Goal: Information Seeking & Learning: Check status

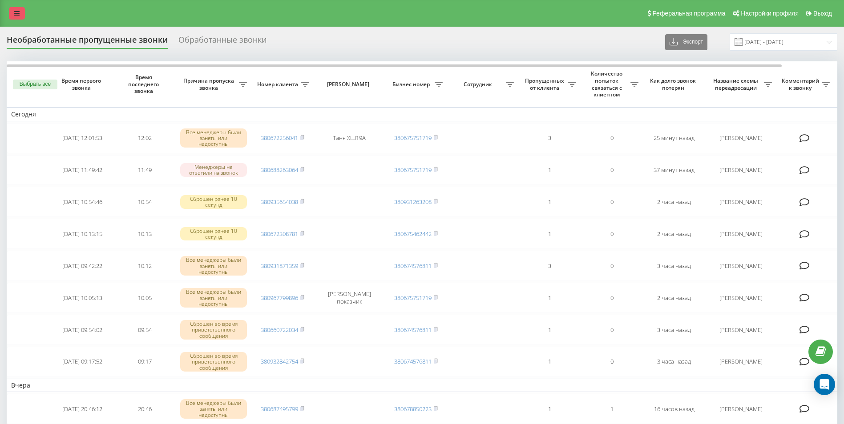
click at [16, 10] on icon at bounding box center [16, 13] width 5 height 6
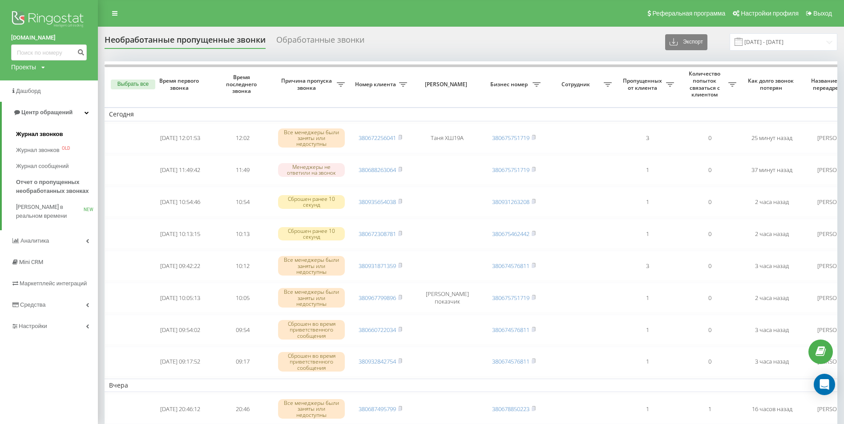
click at [44, 131] on span "Журнал звонков" at bounding box center [39, 134] width 47 height 9
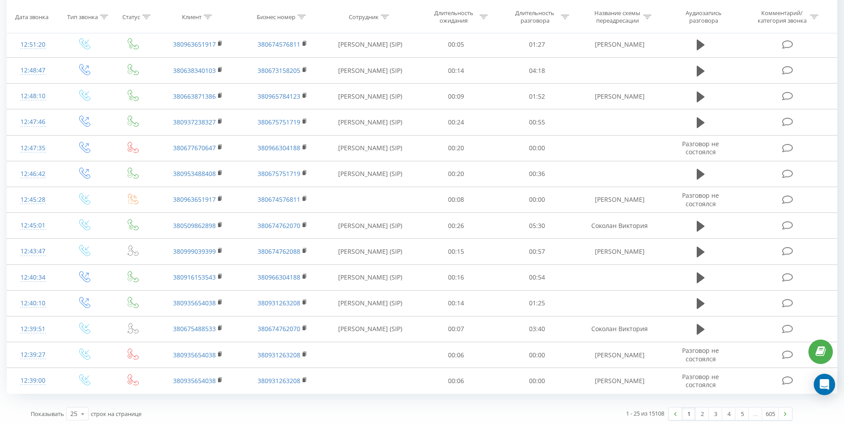
scroll to position [396, 0]
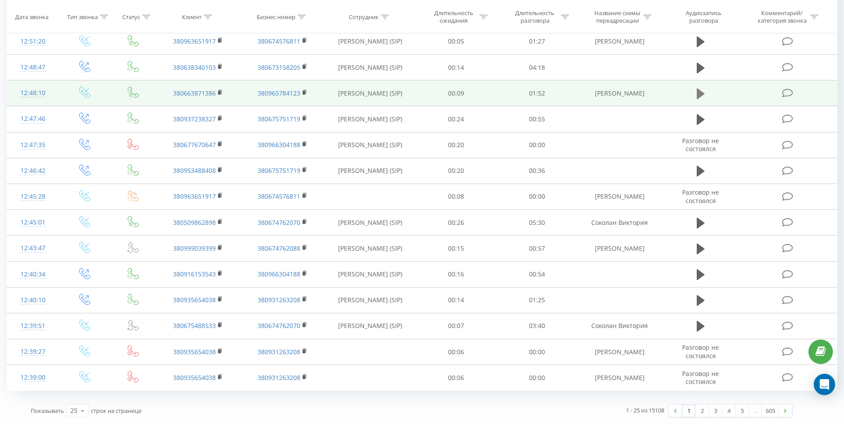
click at [700, 95] on icon at bounding box center [701, 94] width 8 height 11
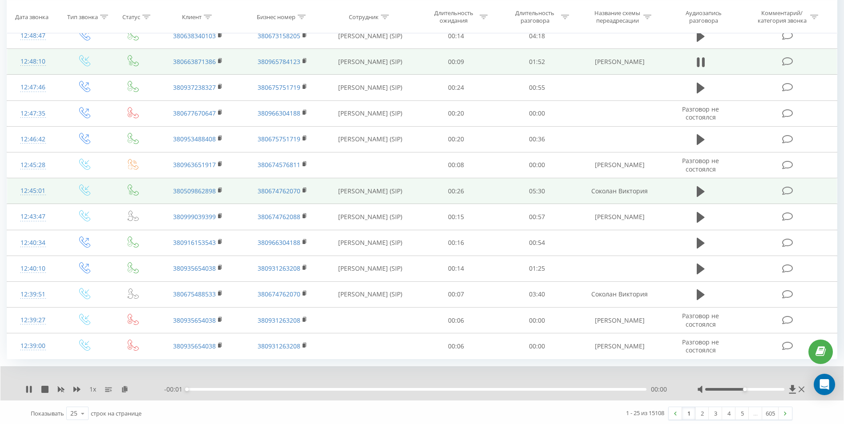
scroll to position [430, 0]
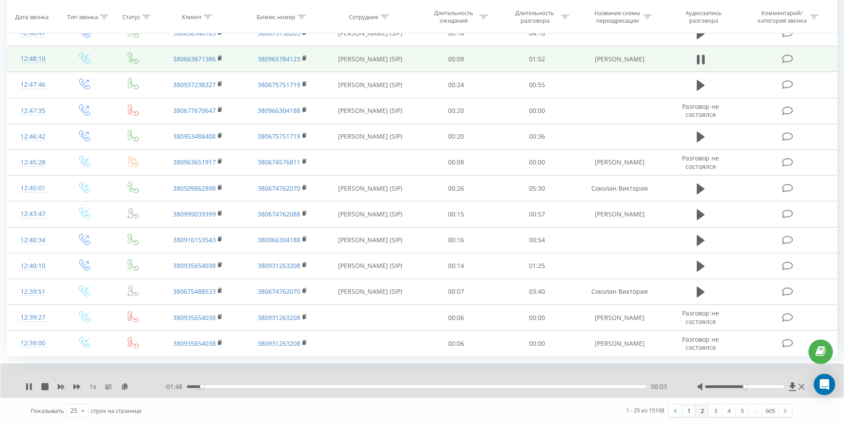
click at [705, 412] on link "2" at bounding box center [701, 411] width 13 height 12
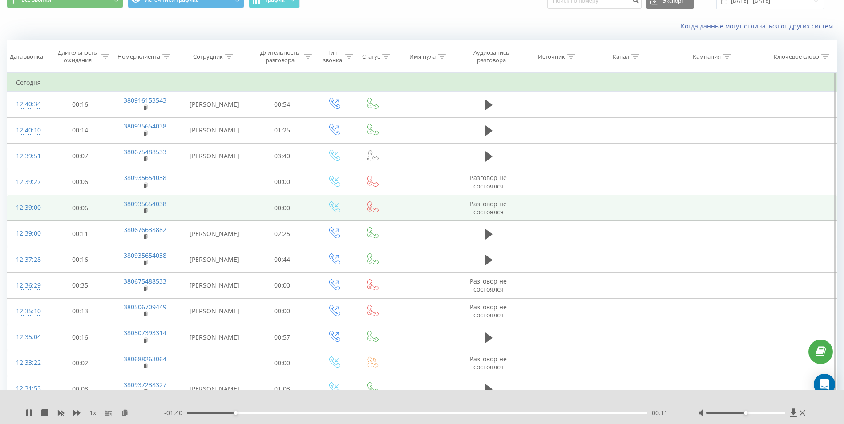
scroll to position [44, 0]
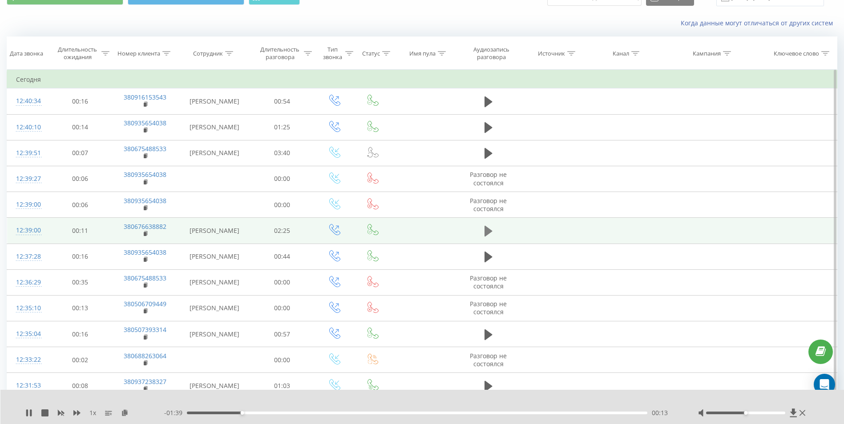
click at [487, 234] on icon at bounding box center [488, 231] width 8 height 11
click at [145, 235] on rect at bounding box center [145, 234] width 3 height 4
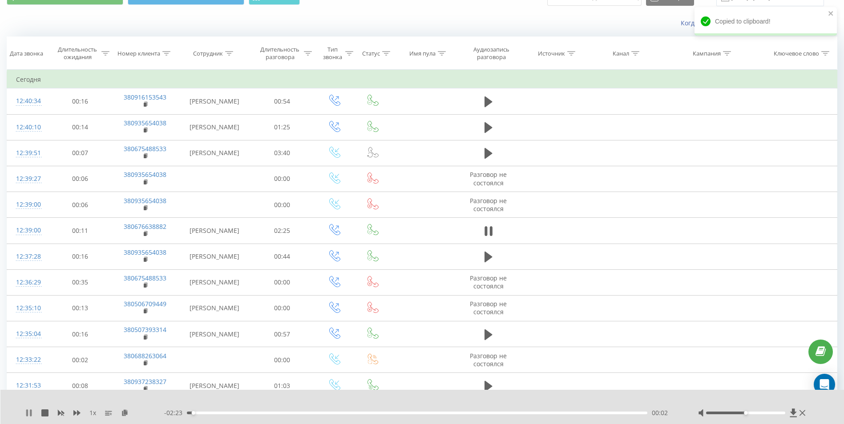
click at [31, 412] on icon at bounding box center [31, 413] width 2 height 7
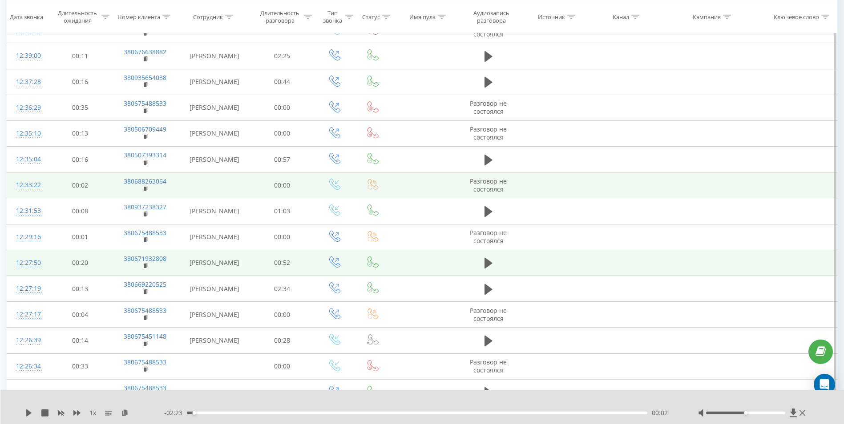
scroll to position [222, 0]
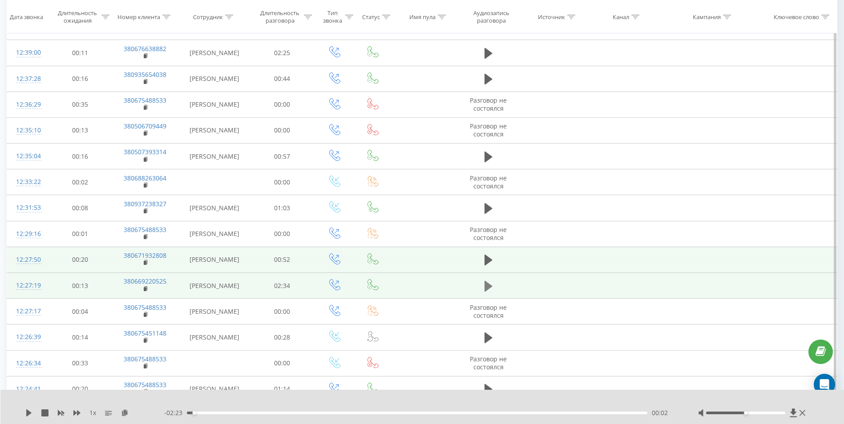
click at [486, 286] on icon at bounding box center [488, 286] width 8 height 11
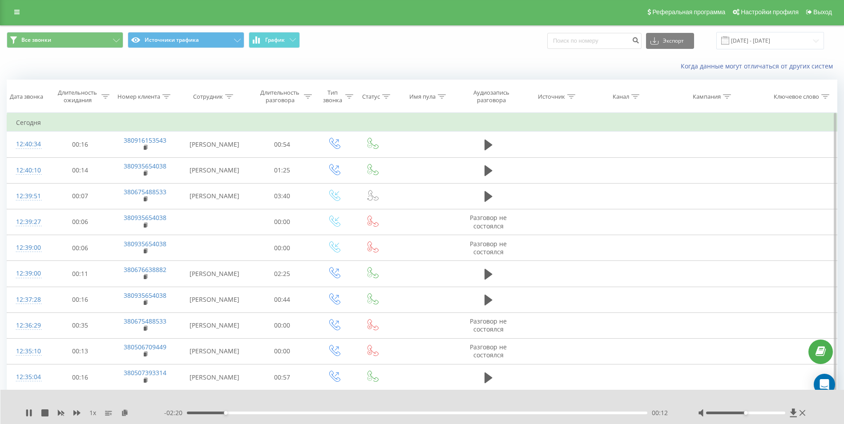
scroll to position [0, 0]
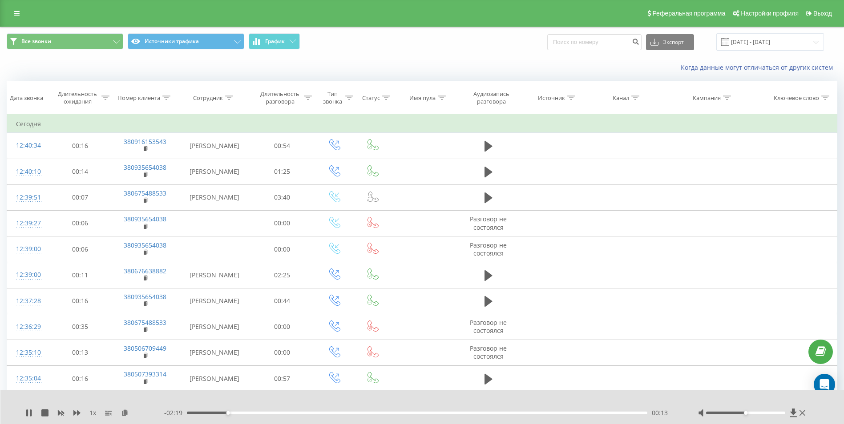
click at [479, 274] on td at bounding box center [488, 275] width 61 height 26
click at [486, 274] on icon at bounding box center [488, 275] width 8 height 11
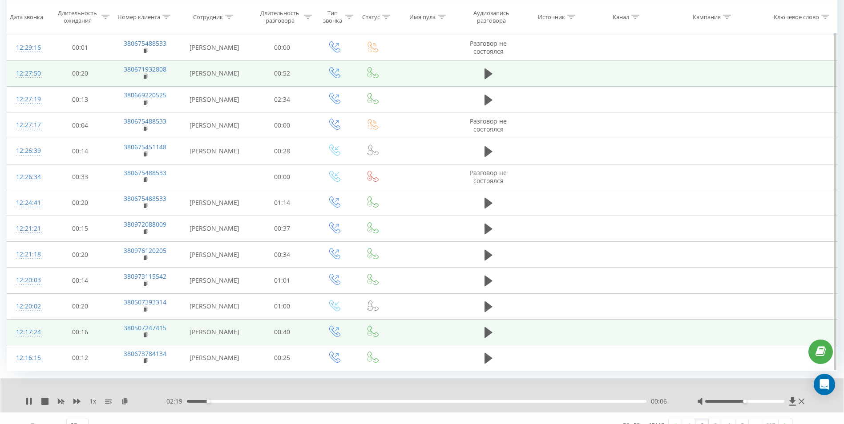
scroll to position [423, 0]
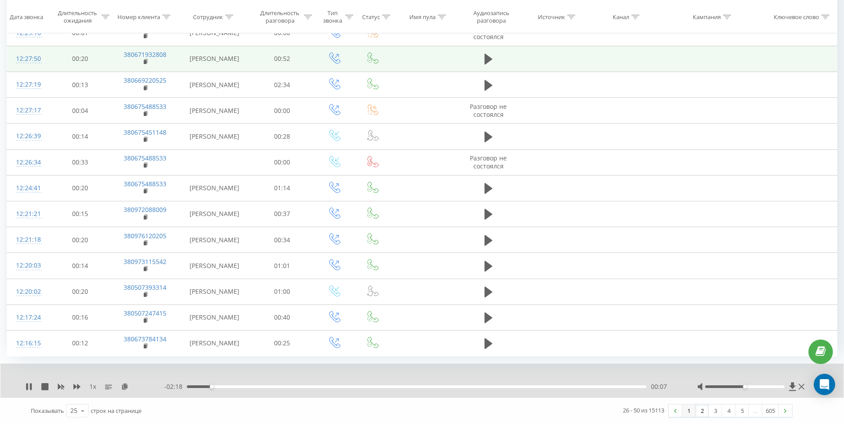
click at [689, 410] on link "1" at bounding box center [688, 411] width 13 height 12
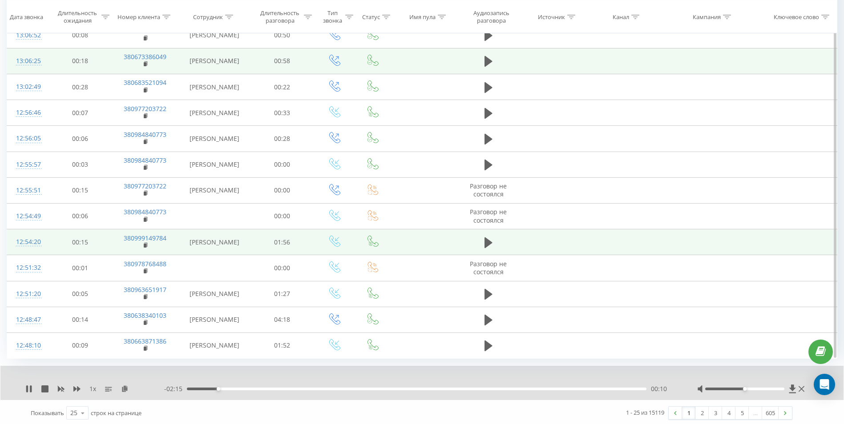
scroll to position [423, 0]
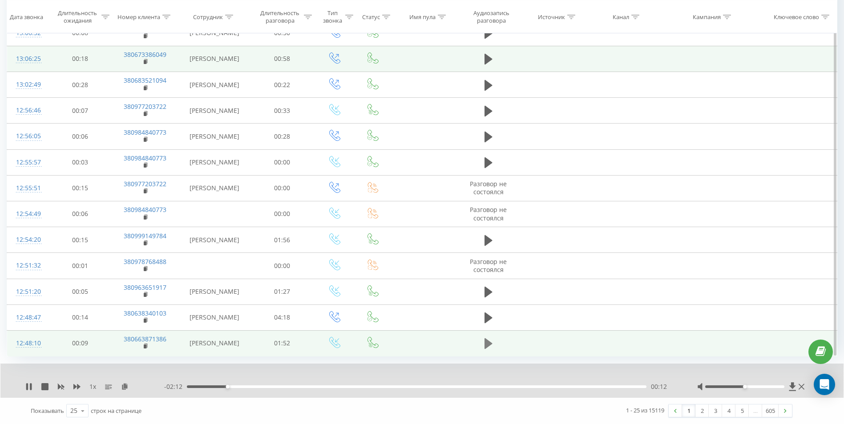
click at [487, 343] on icon at bounding box center [488, 344] width 8 height 11
click at [145, 345] on rect at bounding box center [145, 347] width 3 height 4
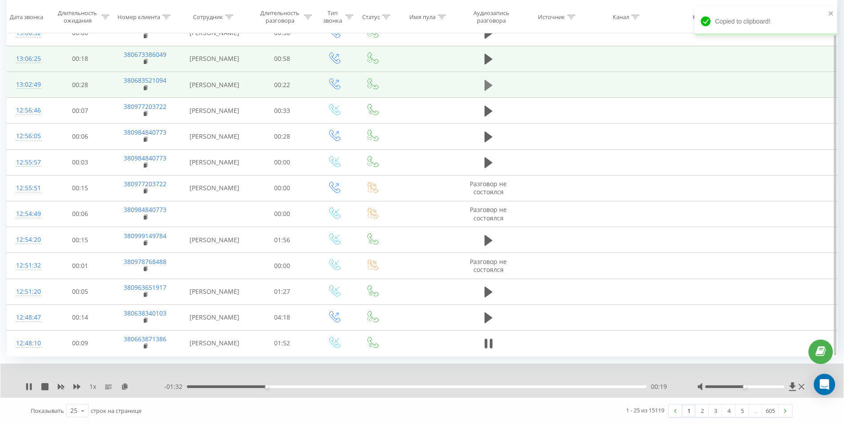
click at [488, 89] on icon at bounding box center [488, 85] width 8 height 12
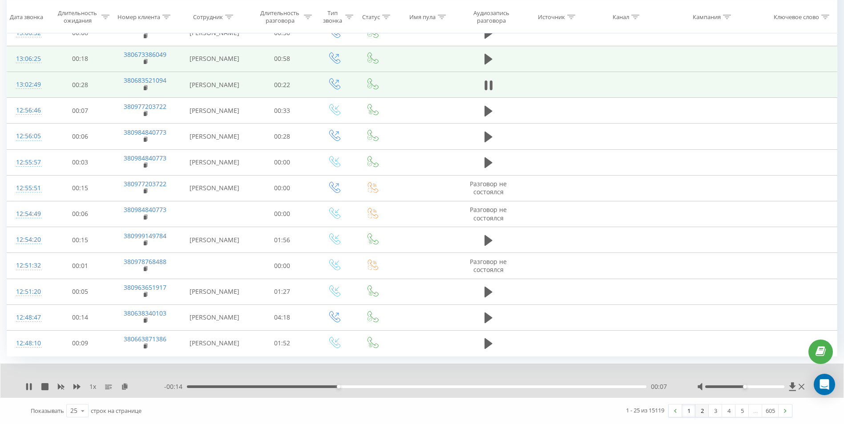
click at [698, 407] on link "2" at bounding box center [701, 411] width 13 height 12
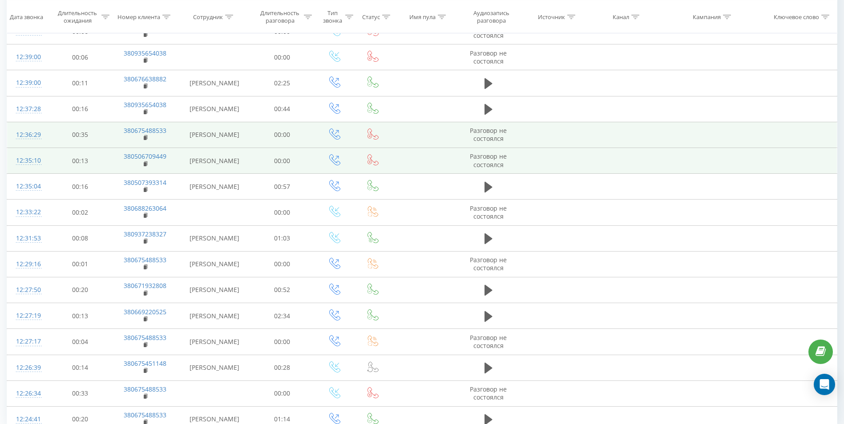
scroll to position [345, 0]
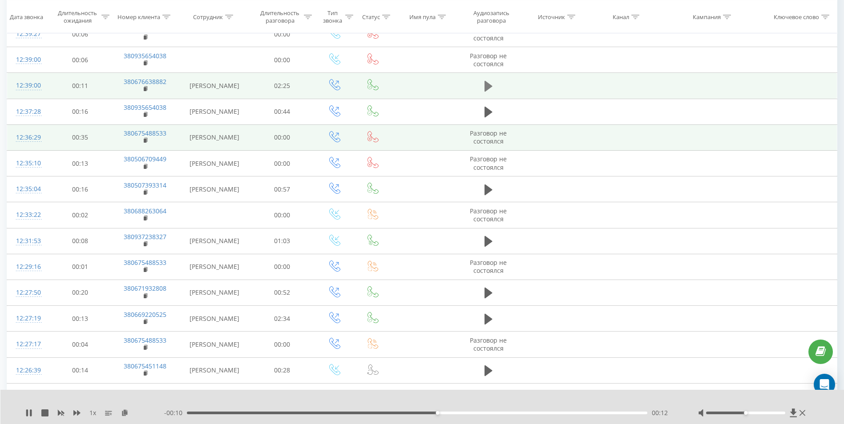
click at [487, 89] on icon at bounding box center [488, 86] width 8 height 11
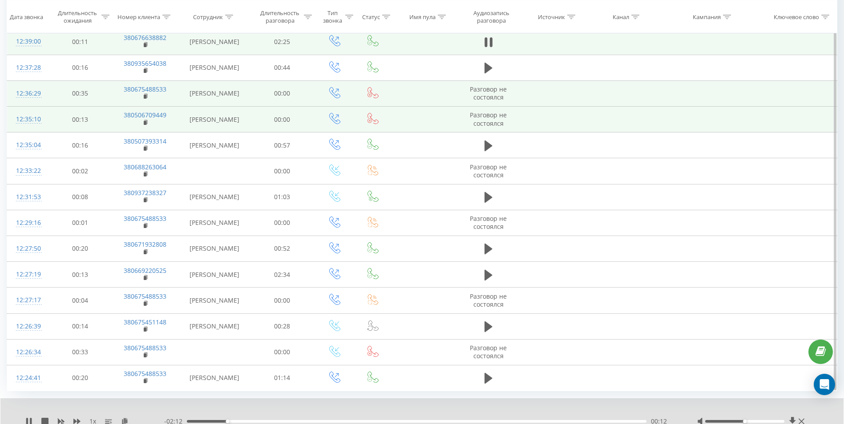
scroll to position [389, 0]
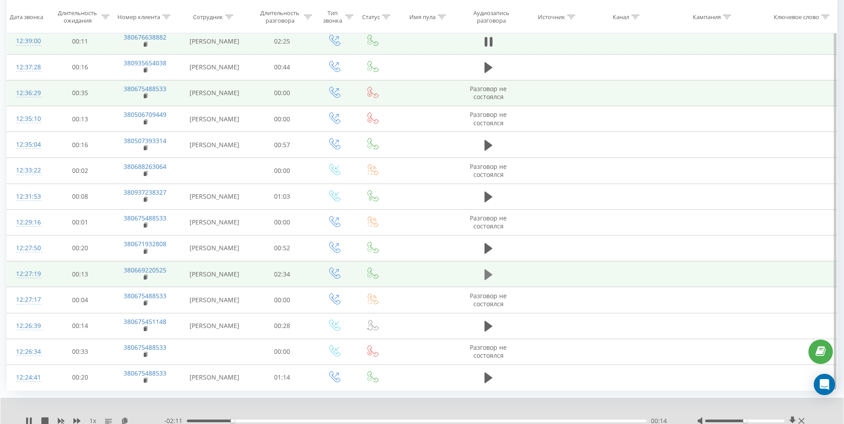
click at [487, 274] on icon at bounding box center [488, 274] width 8 height 11
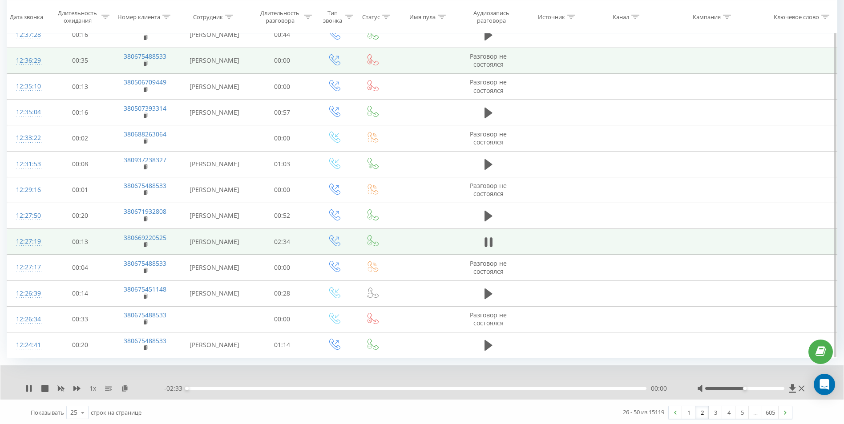
scroll to position [423, 0]
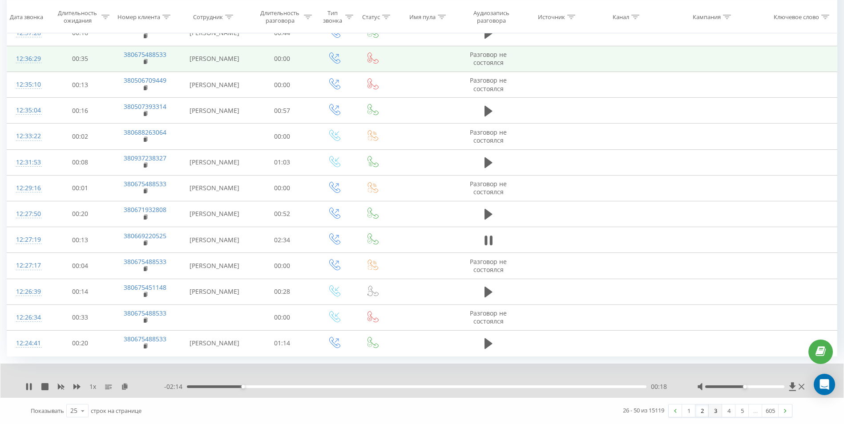
click at [713, 413] on link "3" at bounding box center [715, 411] width 13 height 12
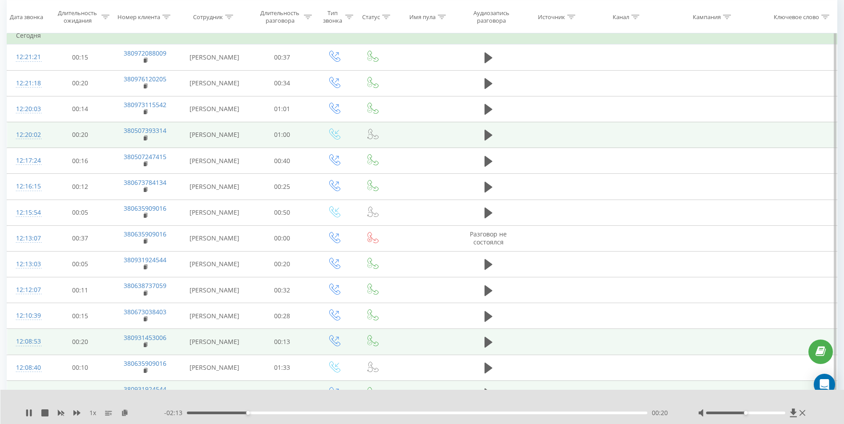
scroll to position [237, 0]
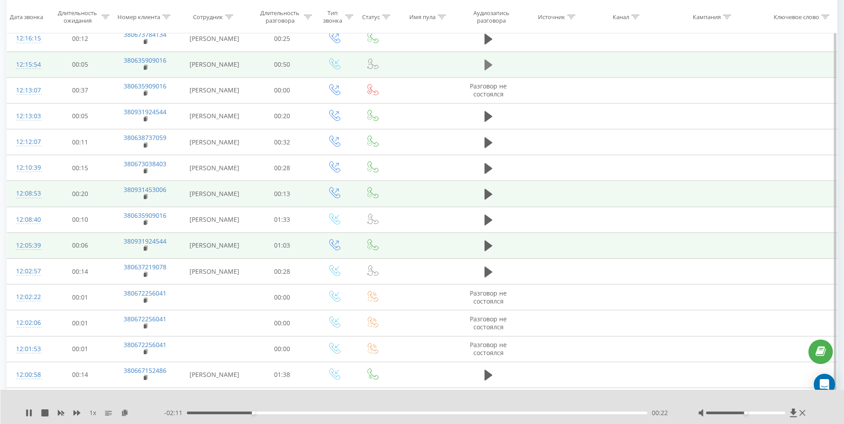
click at [488, 63] on icon at bounding box center [488, 65] width 8 height 11
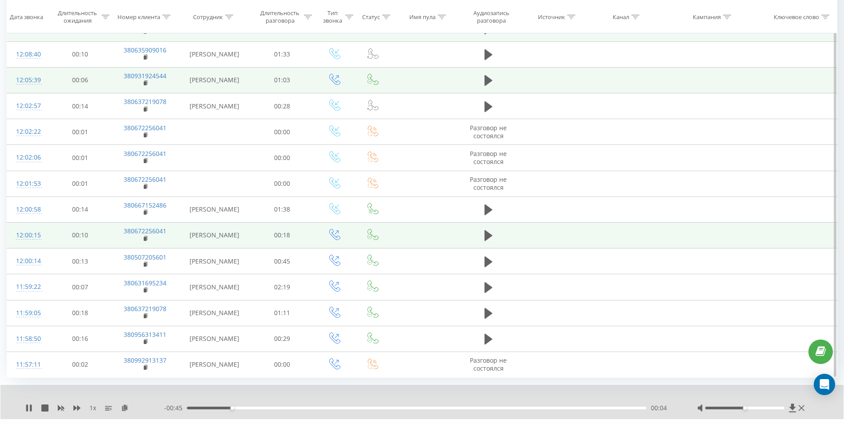
scroll to position [423, 0]
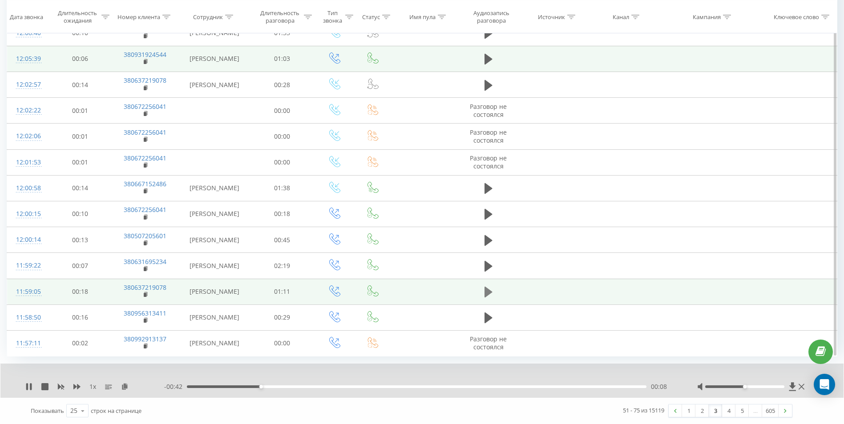
click at [485, 288] on icon at bounding box center [488, 292] width 8 height 11
click at [25, 389] on icon at bounding box center [28, 386] width 7 height 7
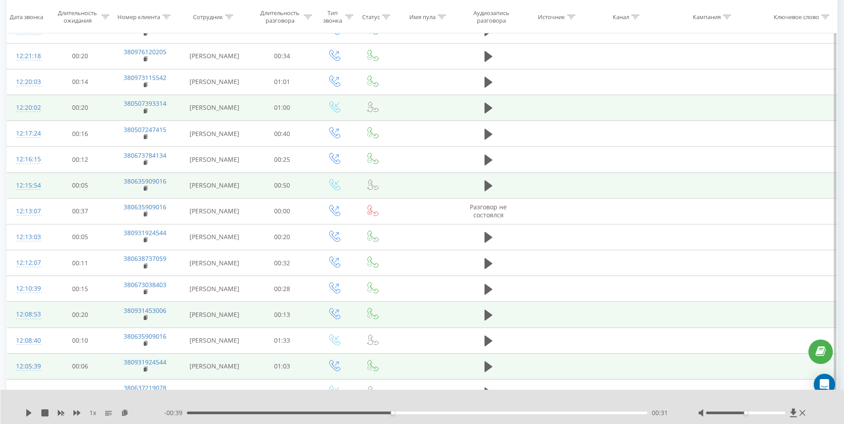
scroll to position [0, 0]
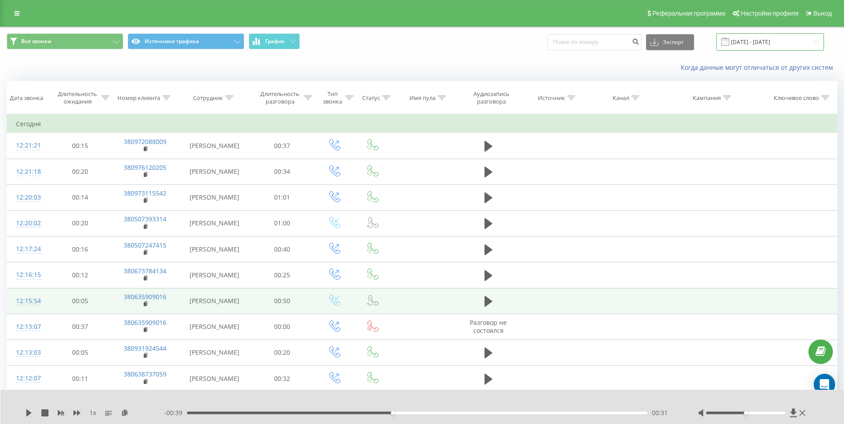
drag, startPoint x: 745, startPoint y: 43, endPoint x: 744, endPoint y: 49, distance: 6.7
click at [745, 44] on input "[DATE] - [DATE]" at bounding box center [770, 41] width 108 height 17
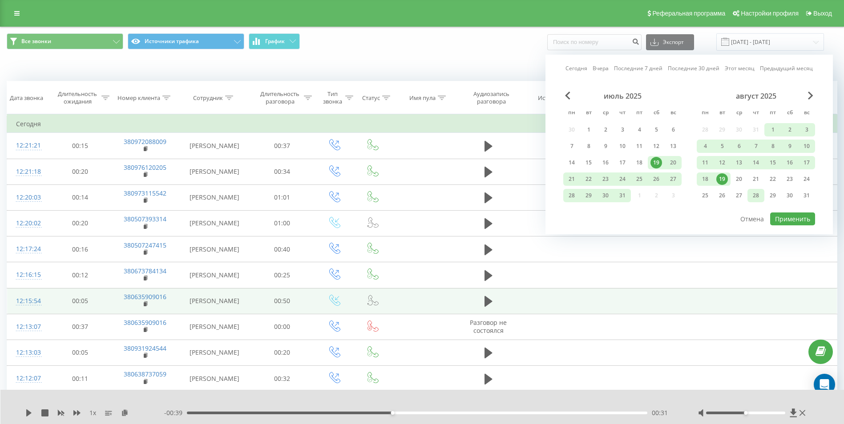
drag, startPoint x: 721, startPoint y: 180, endPoint x: 763, endPoint y: 197, distance: 45.1
click at [722, 181] on div "19" at bounding box center [722, 179] width 12 height 12
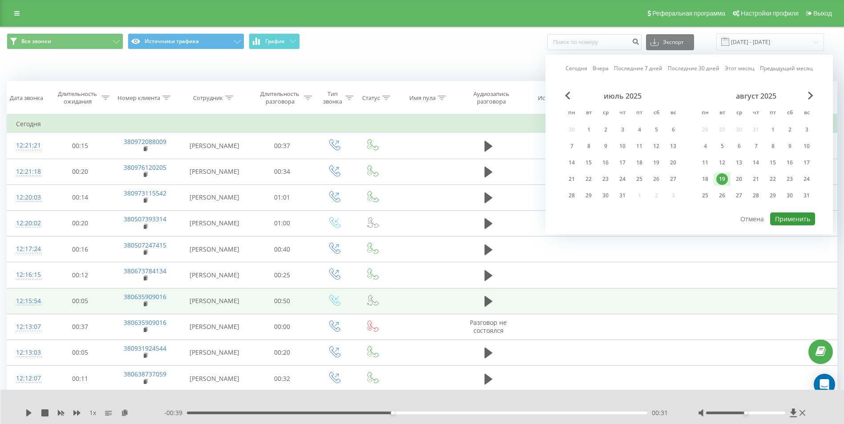
click at [782, 218] on button "Применить" at bounding box center [792, 219] width 45 height 13
type input "19.08.2025 - 19.08.2025"
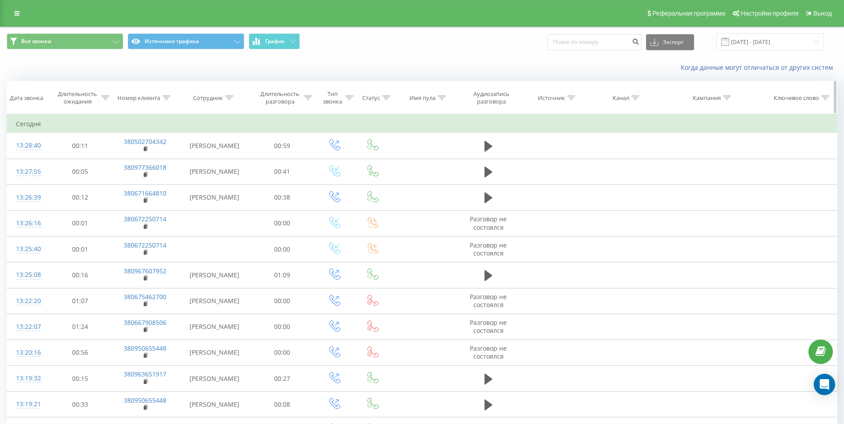
click at [225, 99] on icon at bounding box center [229, 98] width 8 height 4
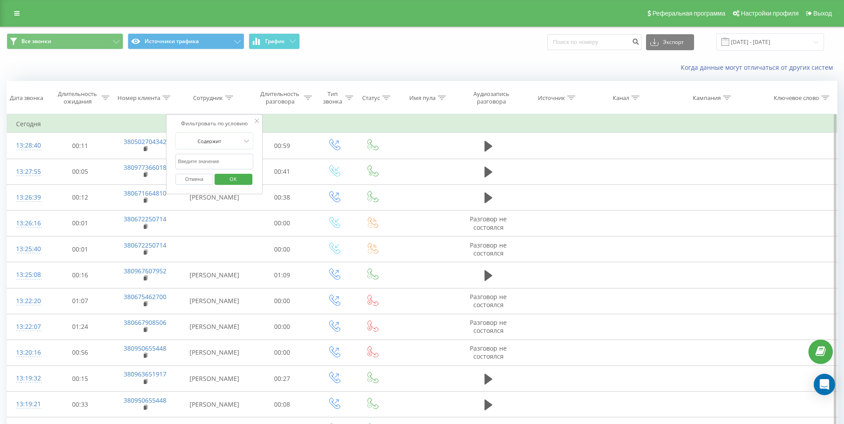
click at [224, 156] on input "text" at bounding box center [214, 162] width 78 height 16
type input "Гончарова"
click at [239, 178] on span "OK" at bounding box center [233, 179] width 25 height 14
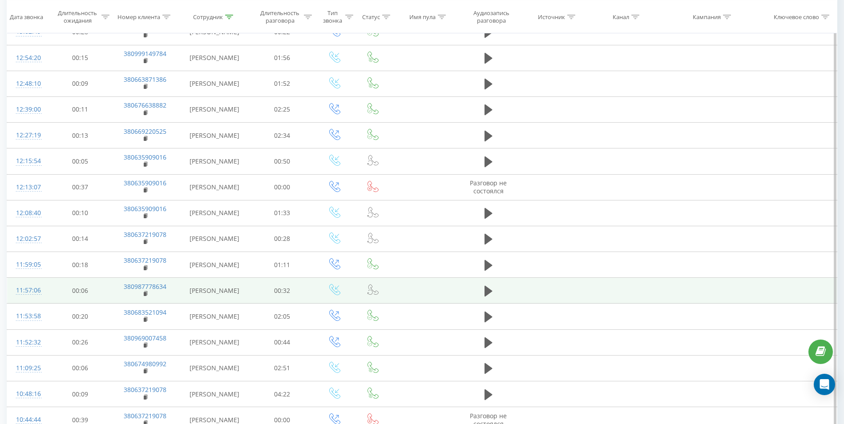
scroll to position [234, 0]
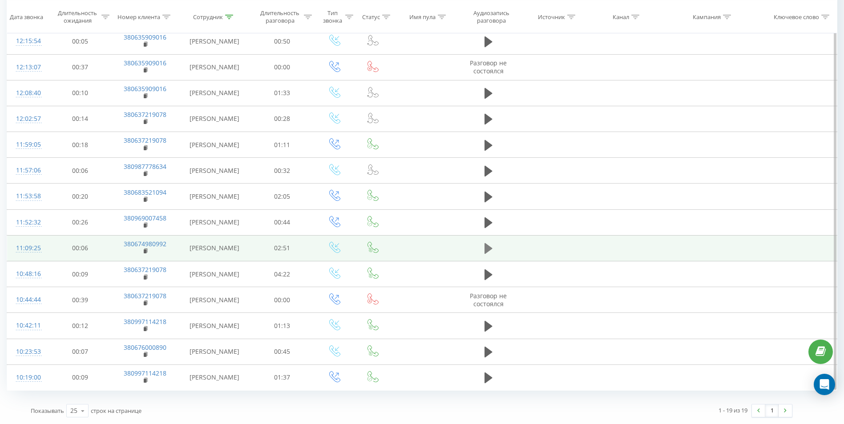
click at [491, 248] on icon at bounding box center [488, 248] width 8 height 11
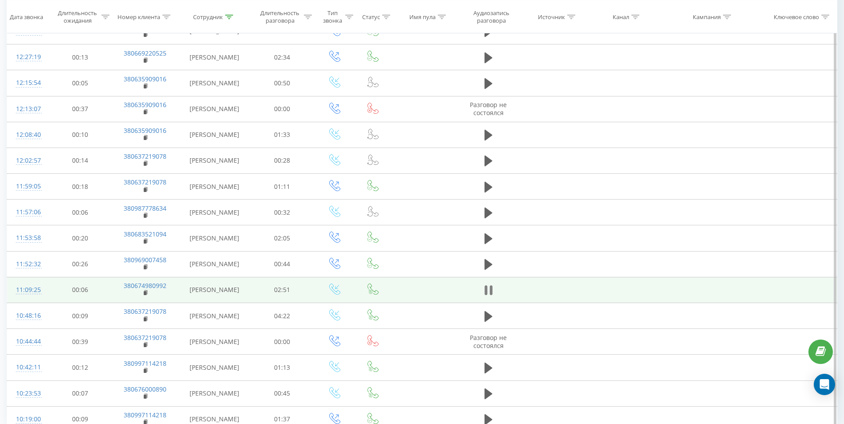
scroll to position [189, 0]
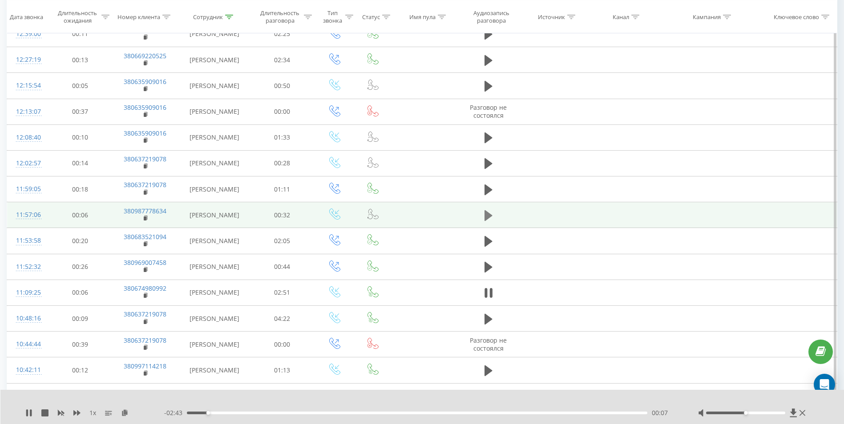
click at [485, 216] on icon at bounding box center [488, 215] width 8 height 11
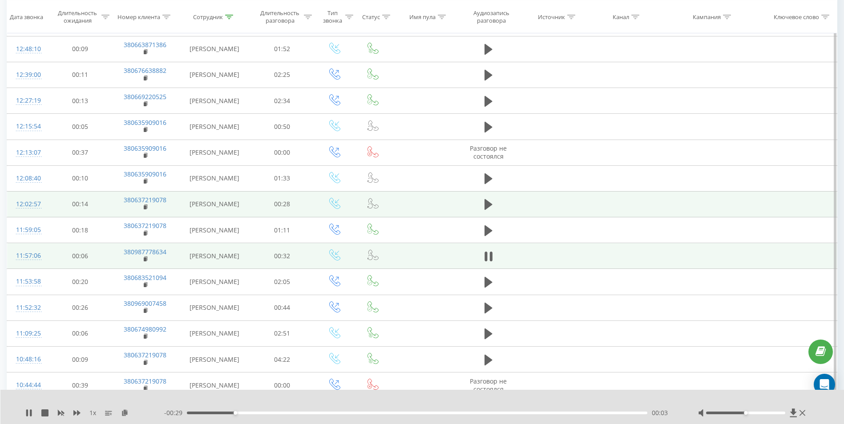
scroll to position [145, 0]
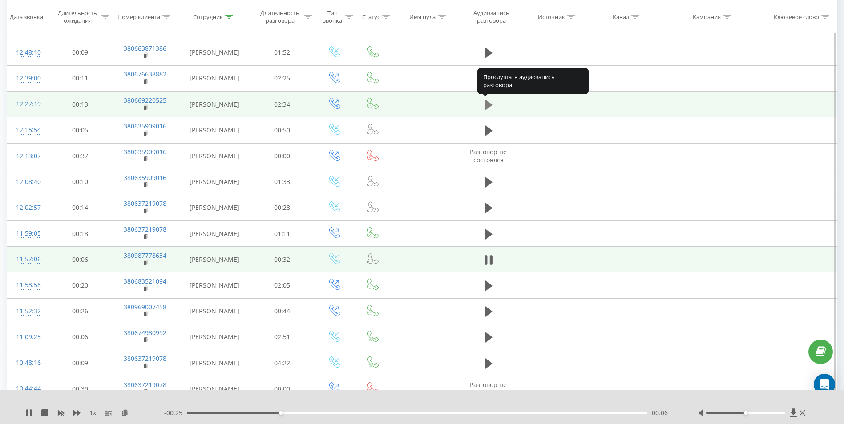
click at [484, 103] on button at bounding box center [488, 104] width 13 height 13
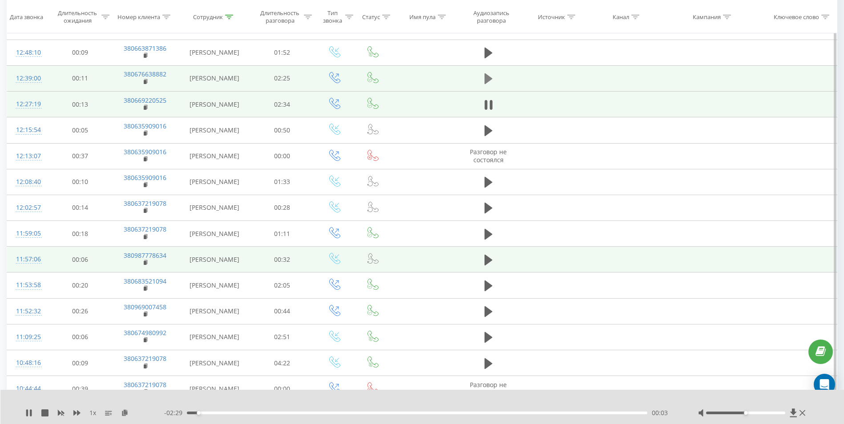
click at [484, 83] on icon at bounding box center [488, 78] width 8 height 11
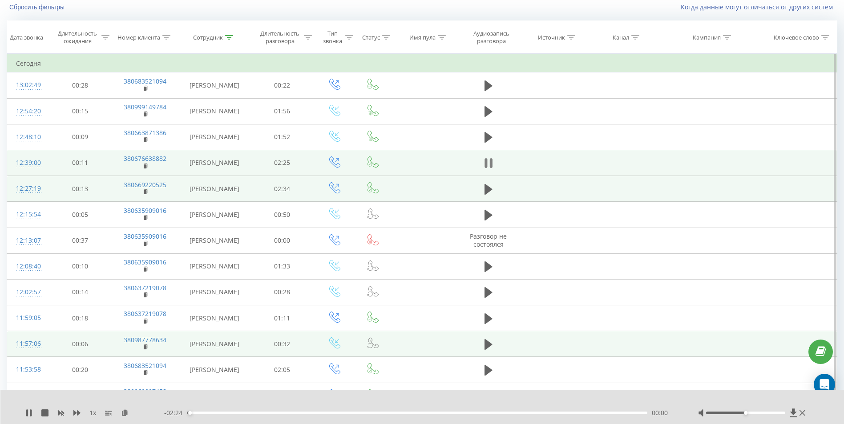
scroll to position [56, 0]
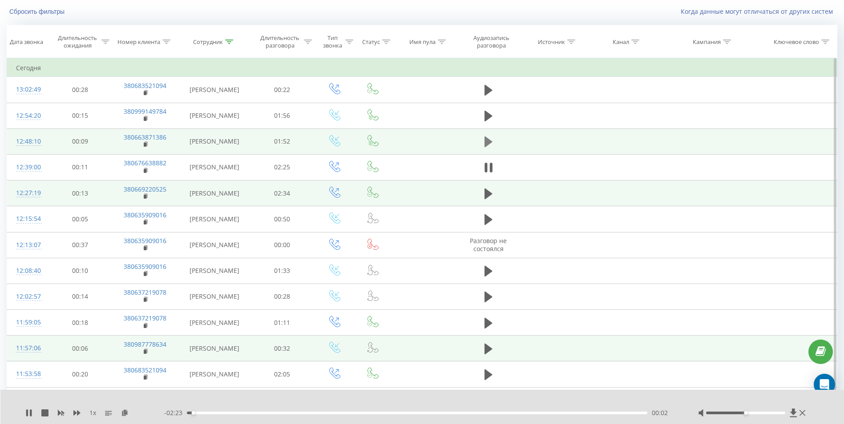
click at [484, 138] on icon at bounding box center [488, 142] width 8 height 11
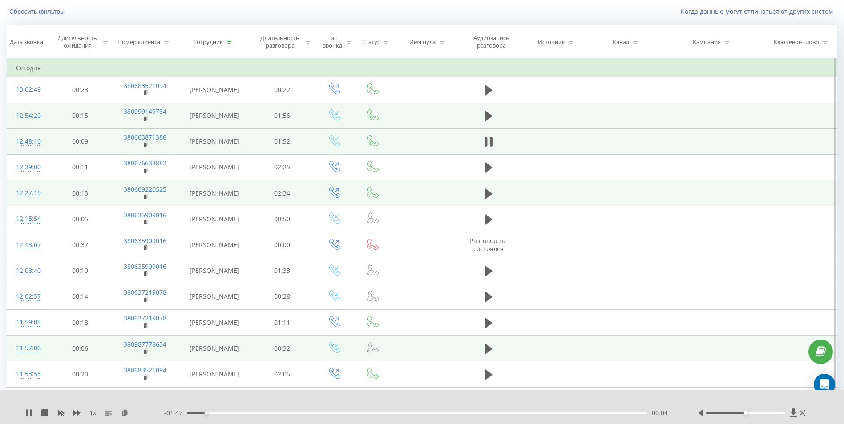
click at [487, 127] on td at bounding box center [488, 116] width 61 height 26
click at [484, 122] on button at bounding box center [488, 115] width 13 height 13
drag, startPoint x: 146, startPoint y: 119, endPoint x: 142, endPoint y: 123, distance: 6.0
click at [146, 119] on rect at bounding box center [145, 119] width 3 height 4
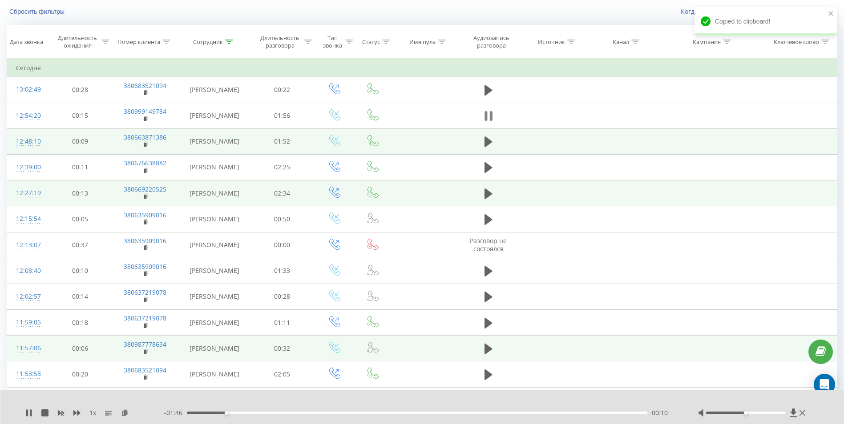
click at [489, 116] on icon at bounding box center [488, 116] width 8 height 12
